Goal: Information Seeking & Learning: Learn about a topic

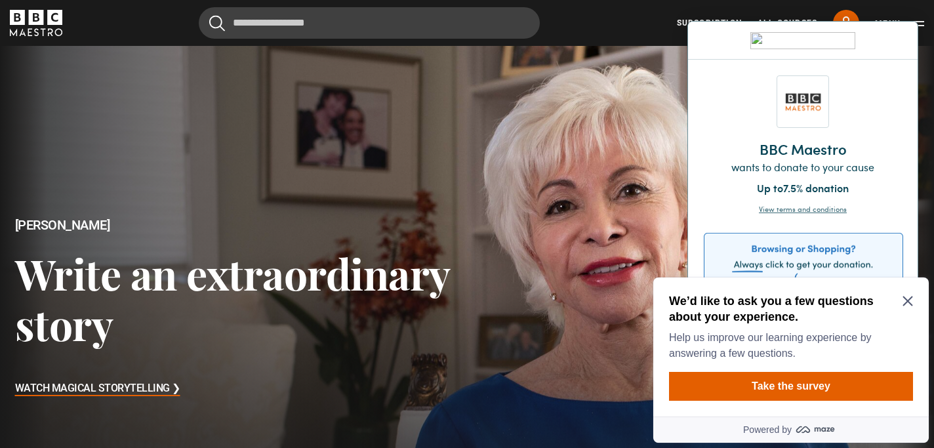
click at [905, 297] on icon "Close Maze Prompt" at bounding box center [908, 301] width 10 height 10
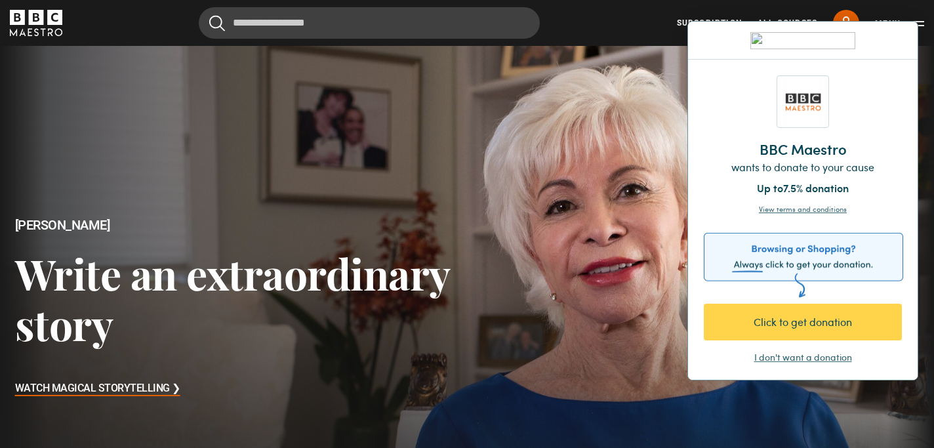
click at [771, 358] on div "I don't want a donation" at bounding box center [803, 357] width 98 height 13
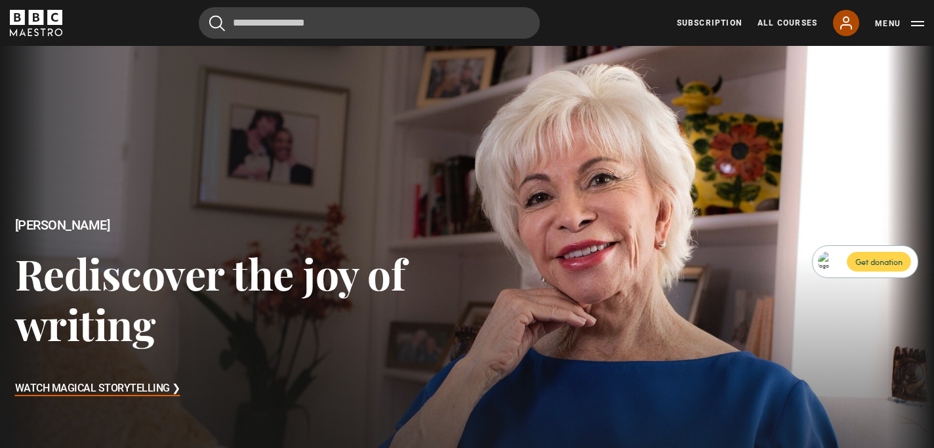
click at [850, 12] on link "My Account" at bounding box center [846, 23] width 26 height 26
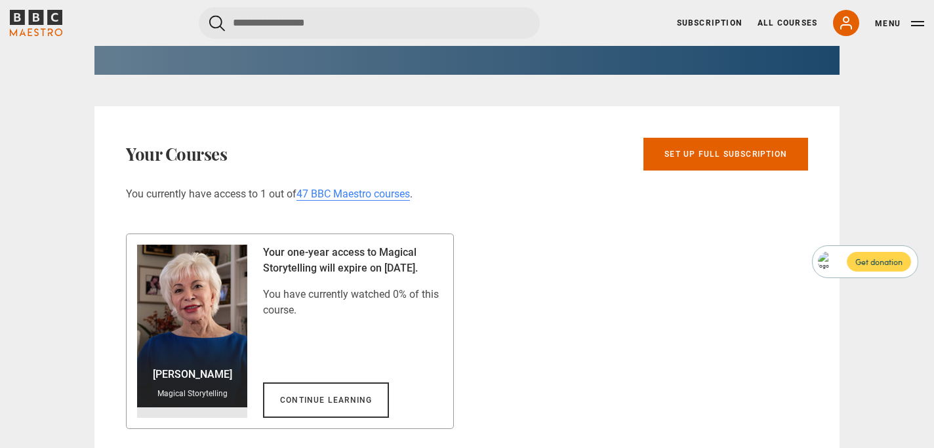
scroll to position [762, 0]
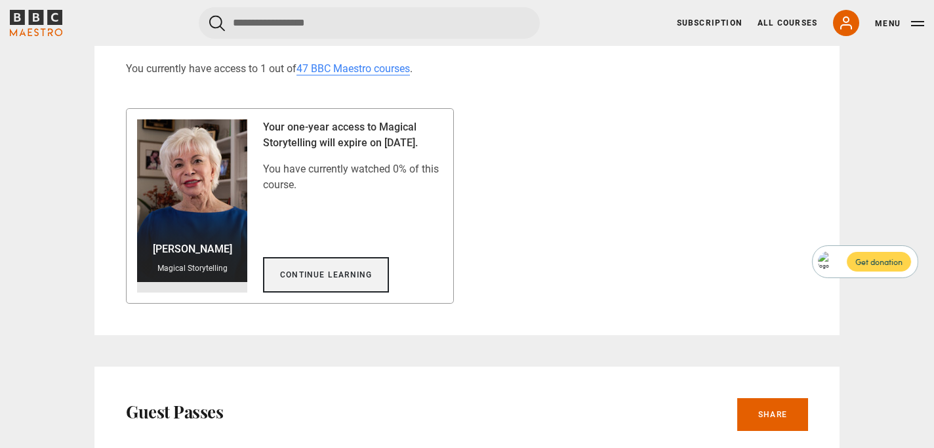
click at [350, 276] on link "Continue learning" at bounding box center [326, 274] width 126 height 35
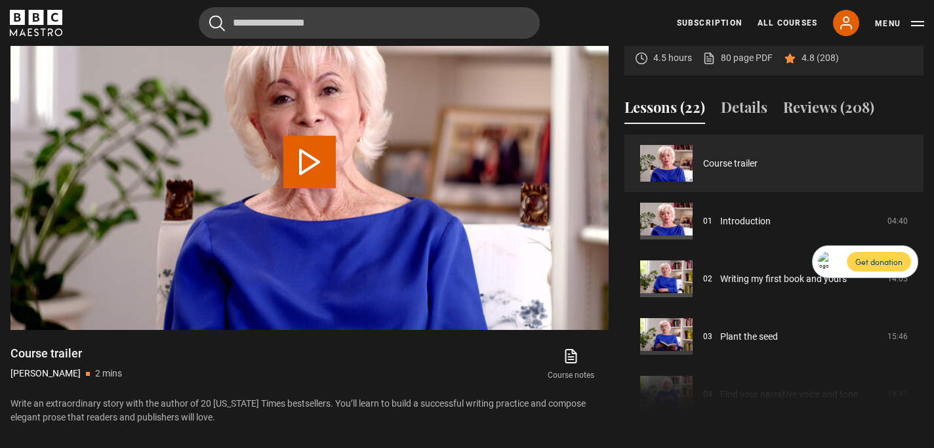
scroll to position [701, 0]
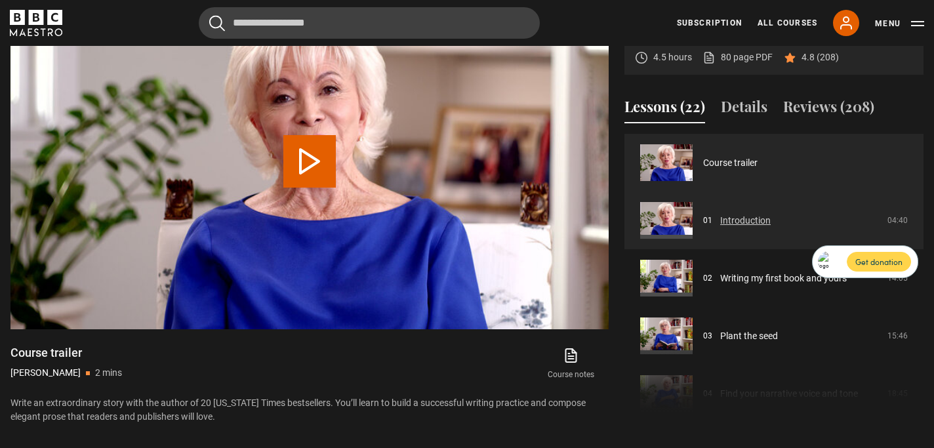
click at [725, 214] on link "Introduction" at bounding box center [745, 221] width 51 height 14
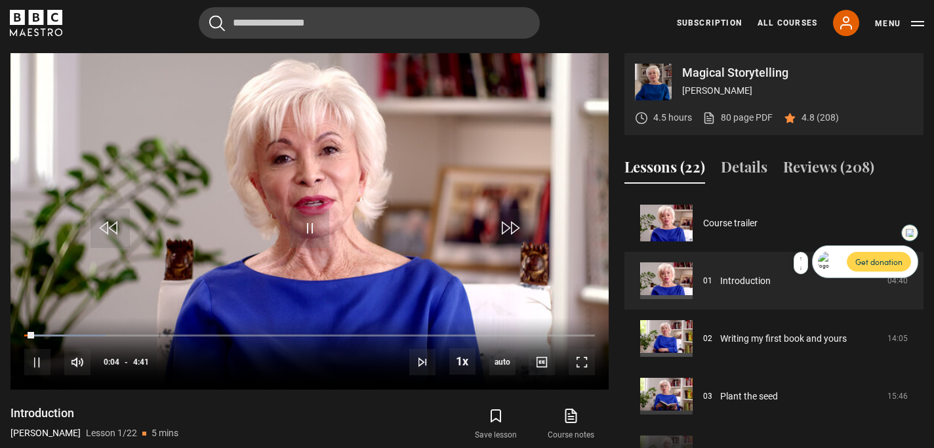
click at [909, 233] on img at bounding box center [910, 233] width 8 height 8
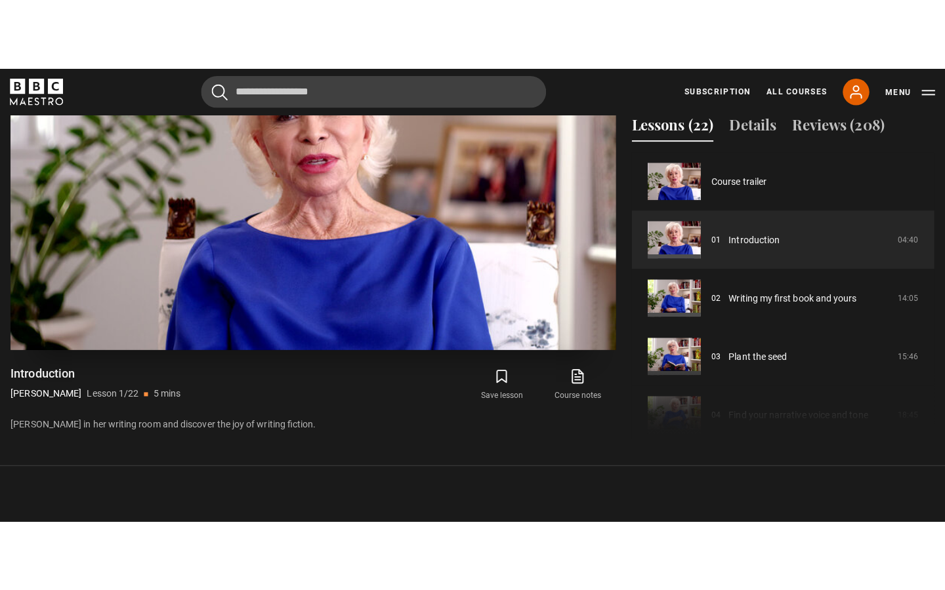
scroll to position [652, 0]
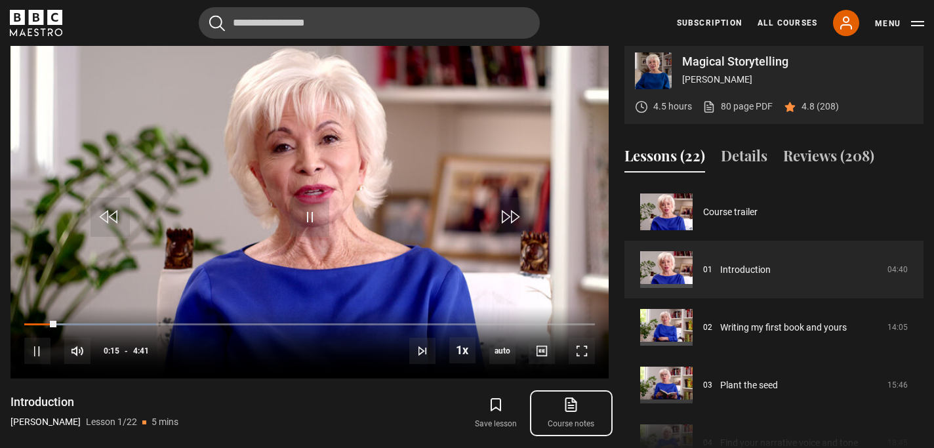
click at [572, 409] on icon at bounding box center [571, 405] width 16 height 16
click at [581, 341] on span "Video Player" at bounding box center [582, 351] width 26 height 26
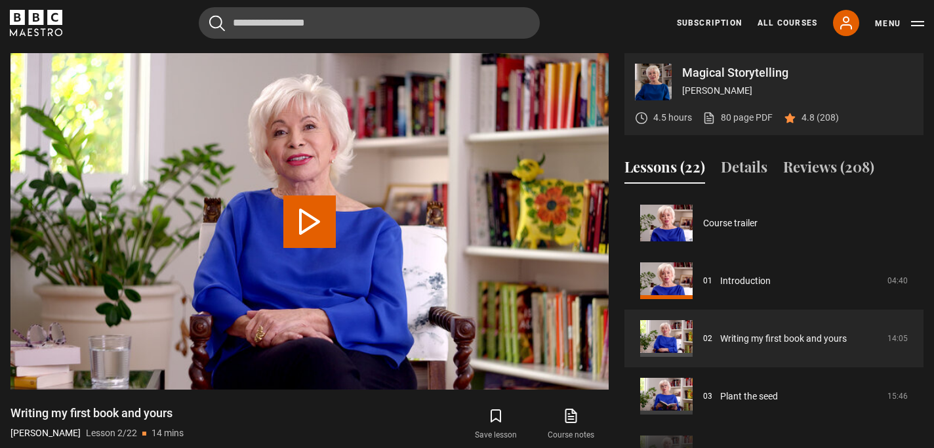
scroll to position [58, 0]
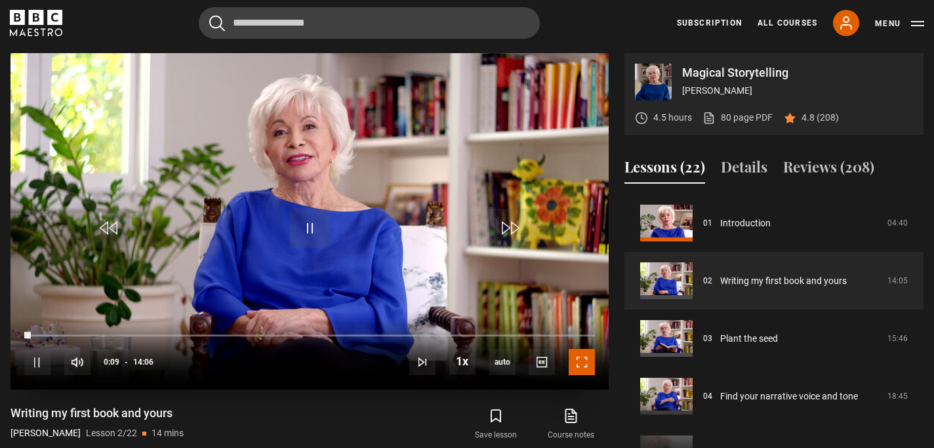
click at [579, 366] on span "Video Player" at bounding box center [582, 362] width 26 height 26
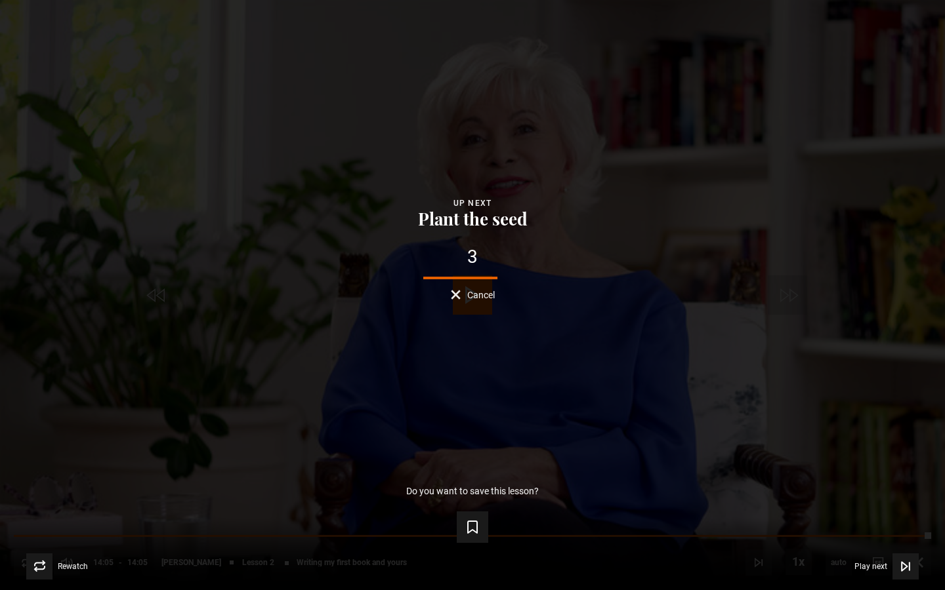
click at [463, 296] on button "Cancel" at bounding box center [473, 295] width 44 height 10
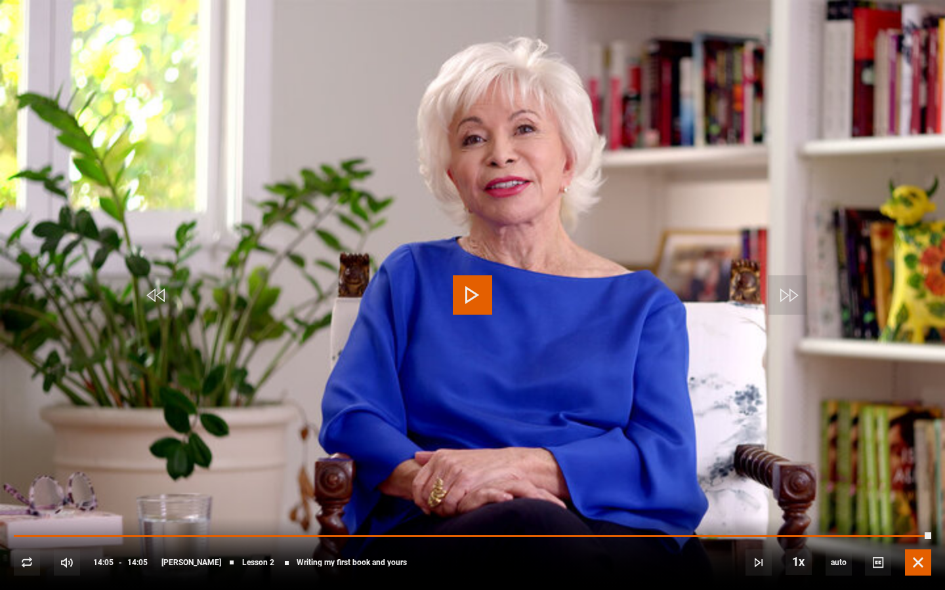
click at [910, 447] on span "Video Player" at bounding box center [918, 563] width 26 height 26
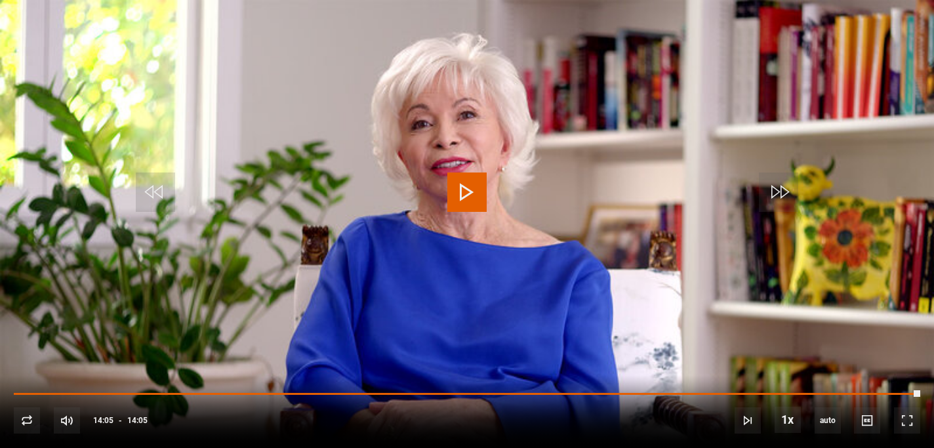
scroll to position [686, 0]
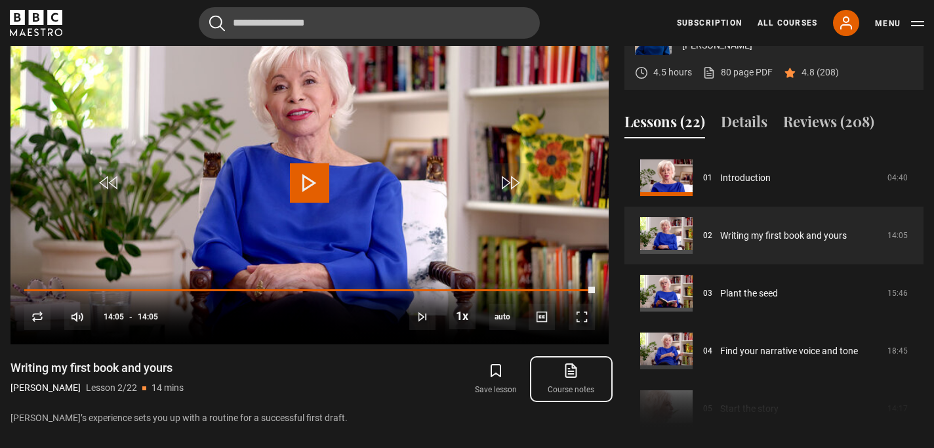
click at [568, 375] on icon at bounding box center [571, 371] width 16 height 16
click at [756, 243] on link "Writing my first book and yours" at bounding box center [783, 236] width 127 height 14
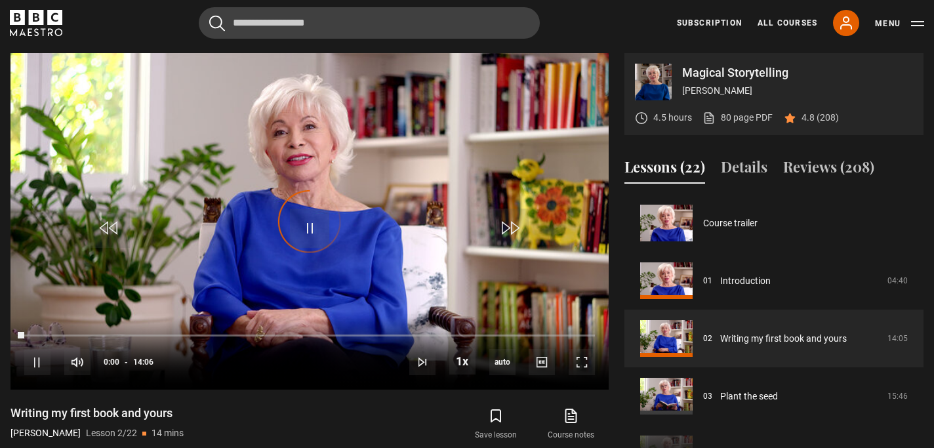
scroll to position [58, 0]
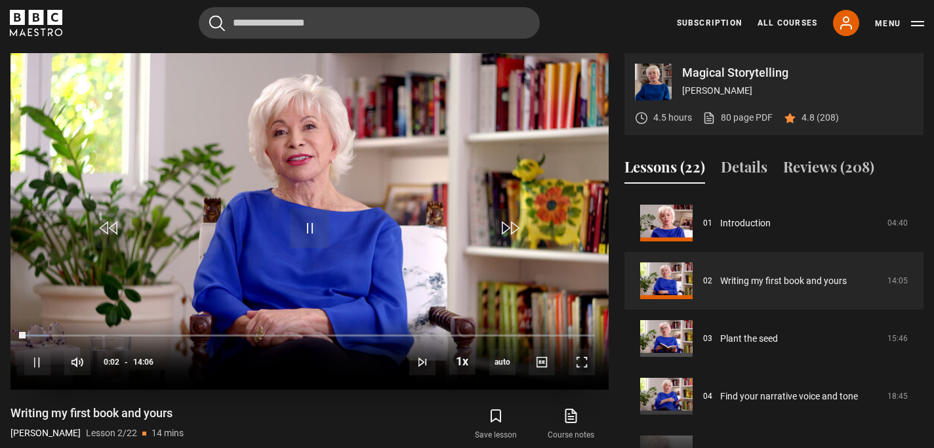
drag, startPoint x: 23, startPoint y: 331, endPoint x: 364, endPoint y: 339, distance: 341.3
click at [364, 339] on div "10s Skip Back 10 seconds Pause 10s Skip Forward 10 seconds Loaded : 4.14% 08:24…" at bounding box center [309, 354] width 598 height 73
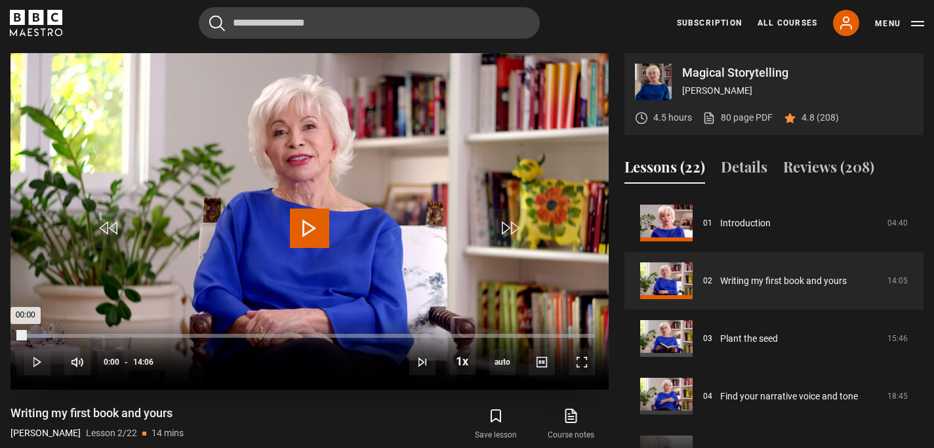
click at [25, 335] on div "00:00" at bounding box center [24, 336] width 1 height 4
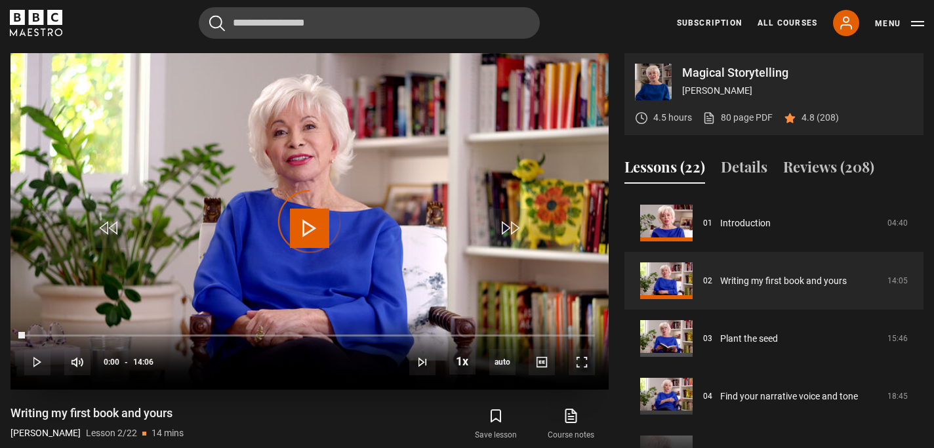
drag, startPoint x: 25, startPoint y: 335, endPoint x: 508, endPoint y: 332, distance: 482.9
click at [508, 332] on div "10s Skip Back 10 seconds Play 10s Skip Forward 10 seconds Loaded : 0.00% 11:57 …" at bounding box center [309, 354] width 598 height 73
drag, startPoint x: 508, startPoint y: 332, endPoint x: 535, endPoint y: 330, distance: 27.0
click at [535, 331] on div "10s Skip Back 10 seconds Play 10s Skip Forward 10 seconds Loaded : 0.00% 11:58 …" at bounding box center [309, 354] width 598 height 73
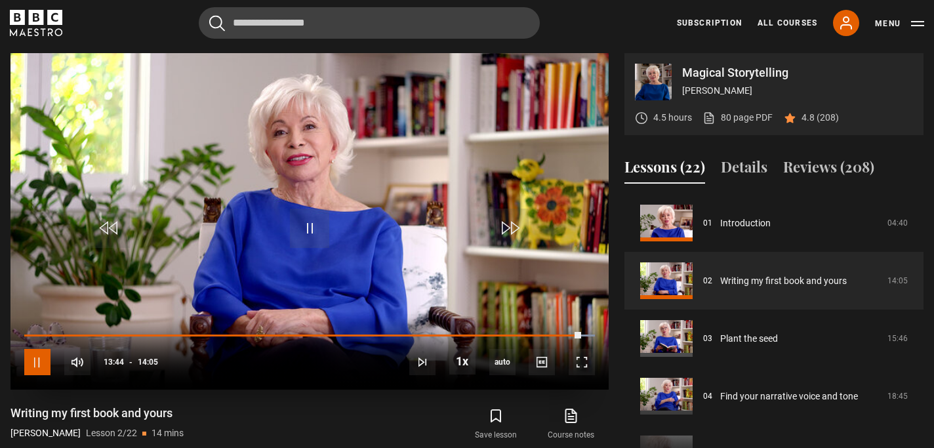
click at [43, 365] on span "Video Player" at bounding box center [37, 362] width 26 height 26
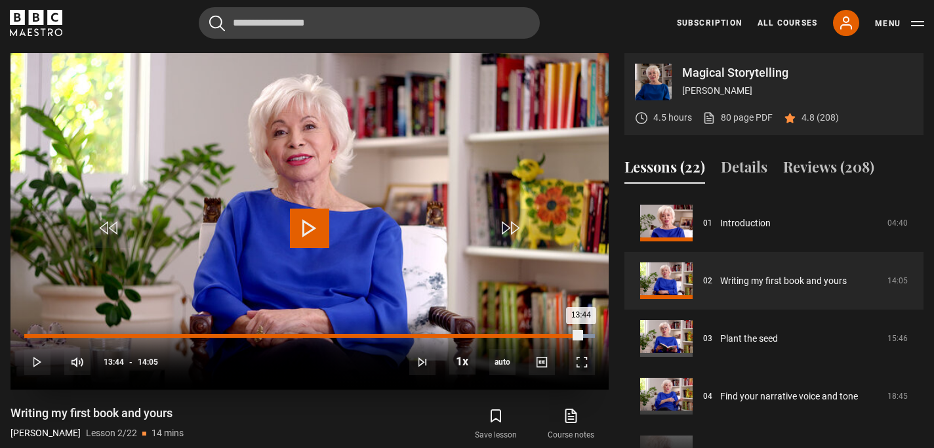
drag, startPoint x: 581, startPoint y: 331, endPoint x: 572, endPoint y: 331, distance: 8.5
click at [572, 331] on div "10s Skip Back 10 seconds Play 10s Skip Forward 10 seconds Loaded : 100.00% 13:3…" at bounding box center [309, 354] width 598 height 73
click at [572, 334] on div "13:31" at bounding box center [298, 336] width 548 height 4
click at [567, 334] on div "13:25" at bounding box center [296, 336] width 544 height 4
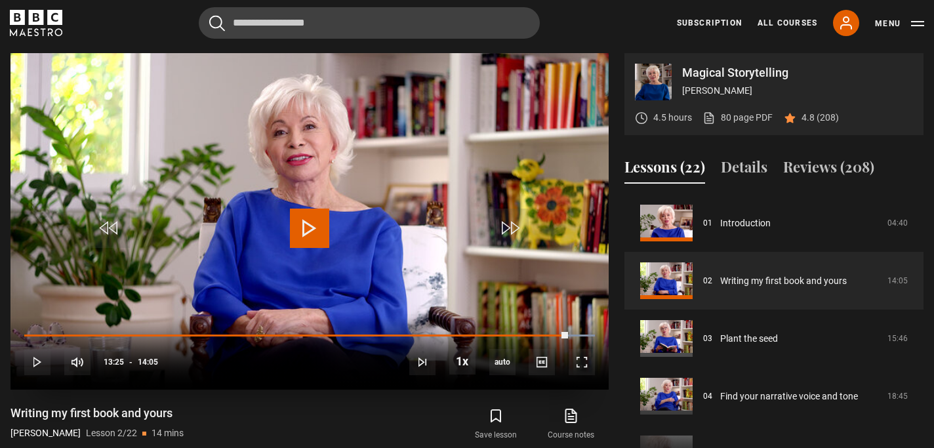
click at [321, 218] on span "Video Player" at bounding box center [309, 228] width 39 height 39
click at [430, 210] on video "Video Player" at bounding box center [309, 221] width 598 height 337
click at [424, 213] on video "Video Player" at bounding box center [309, 221] width 598 height 337
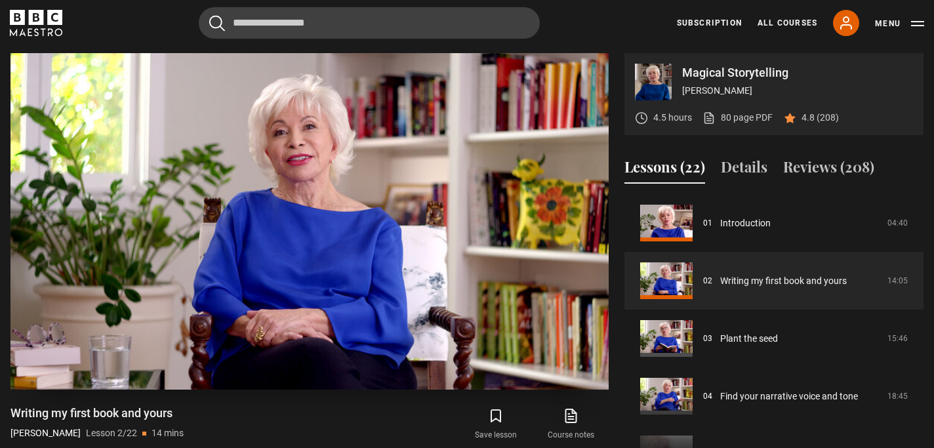
click at [424, 213] on video "Video Player" at bounding box center [309, 221] width 598 height 337
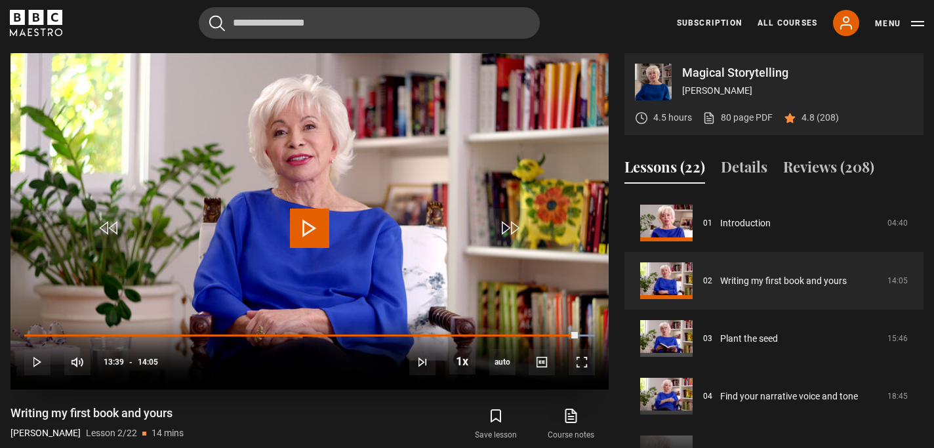
click at [424, 213] on video "Video Player" at bounding box center [309, 221] width 598 height 337
click at [324, 220] on span "Video Player" at bounding box center [309, 228] width 39 height 39
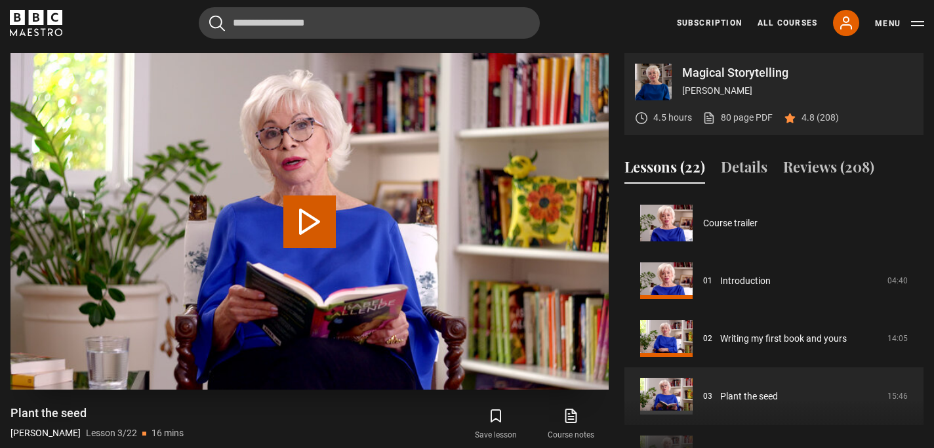
scroll to position [115, 0]
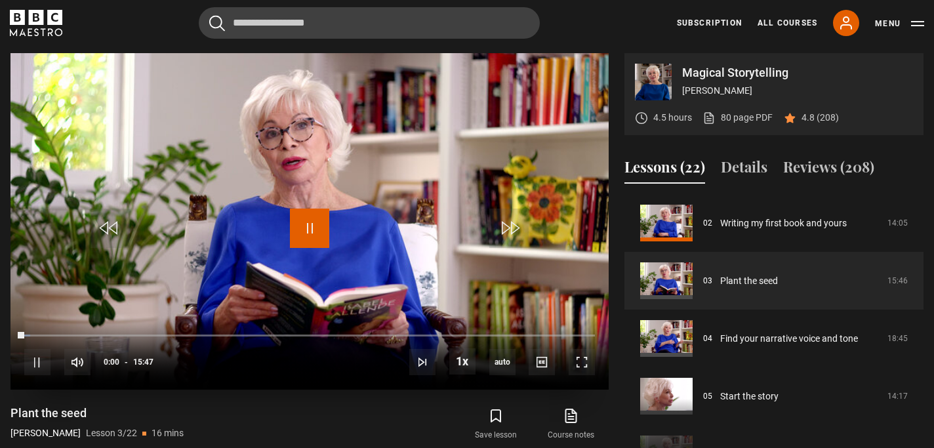
click at [320, 232] on span "Video Player" at bounding box center [309, 228] width 39 height 39
